Goal: Task Accomplishment & Management: Manage account settings

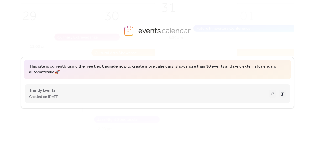
click at [272, 94] on button at bounding box center [272, 93] width 7 height 8
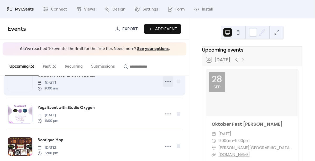
scroll to position [21, 0]
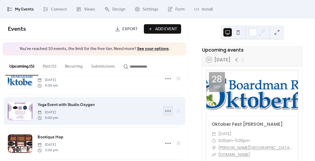
click at [168, 111] on icon at bounding box center [168, 111] width 8 height 8
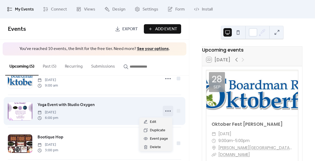
click at [147, 108] on div "Yoga Event with Studio Oxygen [DATE] 6:00 pm" at bounding box center [98, 110] width 120 height 19
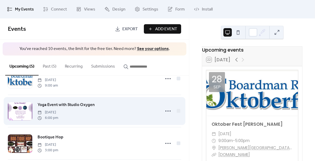
scroll to position [0, 0]
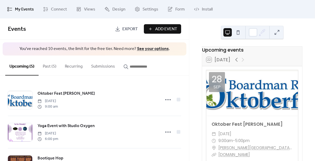
click at [50, 68] on button "Past (5)" at bounding box center [50, 64] width 22 height 19
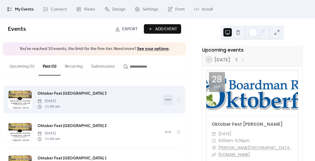
click at [168, 101] on icon at bounding box center [168, 99] width 8 height 8
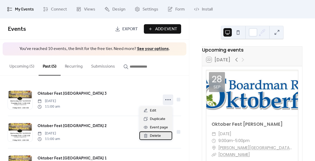
click at [154, 137] on span "Delete" at bounding box center [155, 136] width 11 height 6
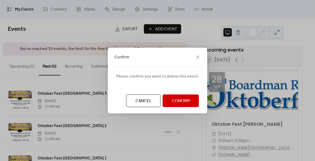
click at [180, 98] on span "Confirm" at bounding box center [181, 101] width 18 height 6
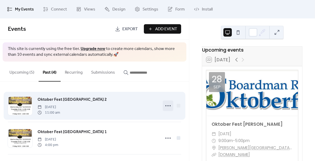
click at [166, 105] on icon at bounding box center [168, 105] width 8 height 8
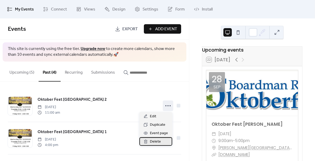
click at [157, 140] on span "Delete" at bounding box center [155, 142] width 11 height 6
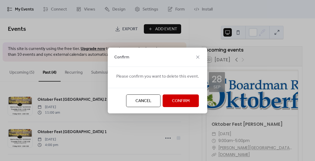
click at [173, 100] on span "Confirm" at bounding box center [181, 101] width 18 height 6
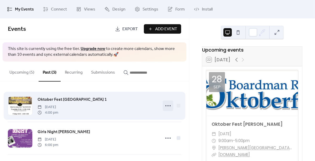
click at [167, 106] on icon at bounding box center [168, 105] width 8 height 8
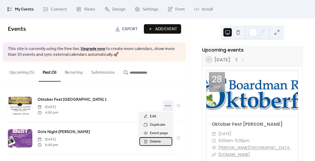
click at [160, 142] on span "Delete" at bounding box center [155, 142] width 11 height 6
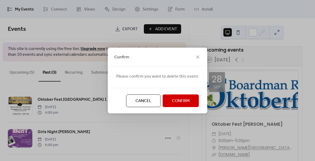
click at [172, 103] on span "Confirm" at bounding box center [181, 101] width 18 height 6
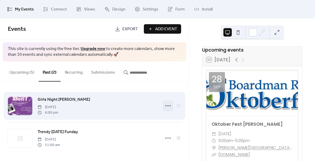
click at [166, 105] on circle at bounding box center [166, 105] width 1 height 1
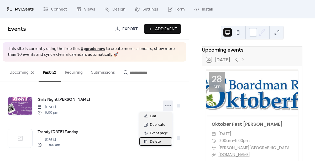
click at [155, 140] on span "Delete" at bounding box center [155, 142] width 11 height 6
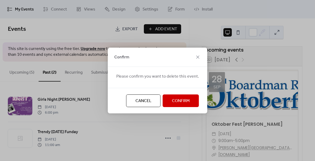
click at [176, 101] on span "Confirm" at bounding box center [181, 101] width 18 height 6
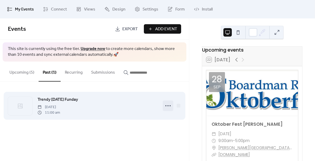
click at [167, 105] on icon at bounding box center [168, 105] width 8 height 8
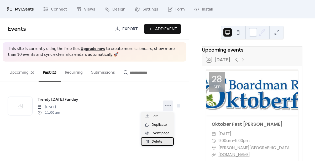
click at [158, 141] on span "Delete" at bounding box center [157, 142] width 11 height 6
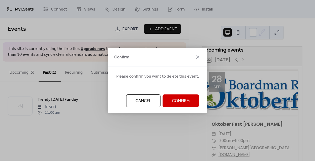
click at [179, 101] on span "Confirm" at bounding box center [181, 101] width 18 height 6
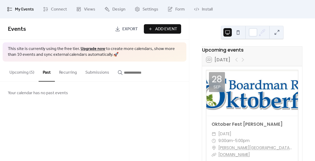
click at [29, 75] on button "Upcoming (5)" at bounding box center [21, 71] width 33 height 19
